Goal: Browse casually

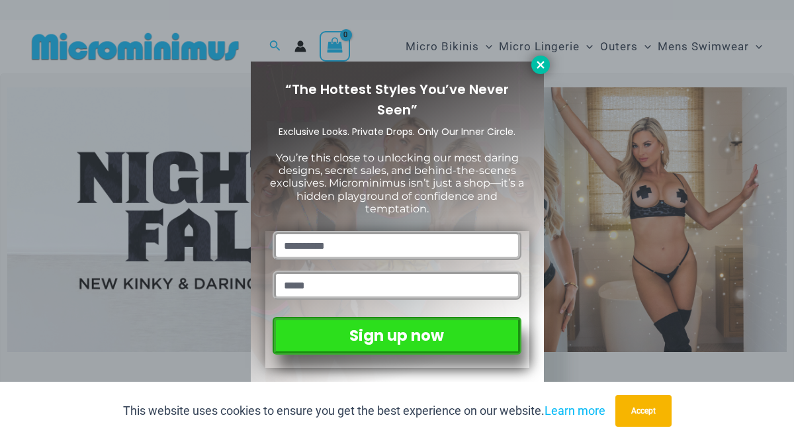
click at [546, 63] on button at bounding box center [540, 65] width 19 height 19
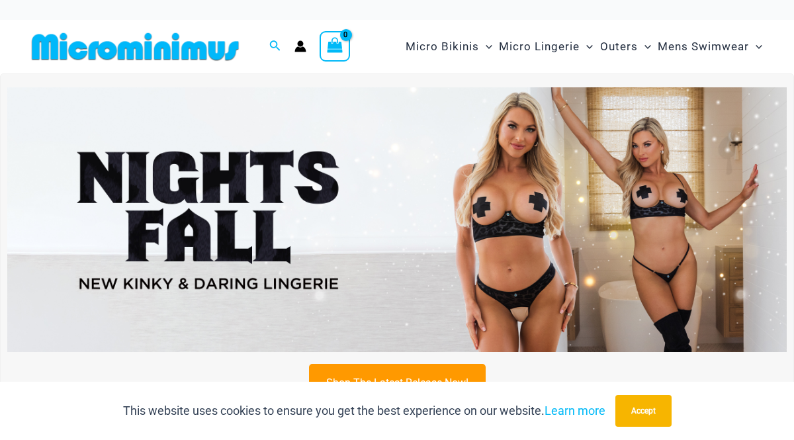
click at [129, 38] on img at bounding box center [135, 47] width 218 height 30
click at [50, 47] on img at bounding box center [135, 47] width 218 height 30
